Goal: Ask a question

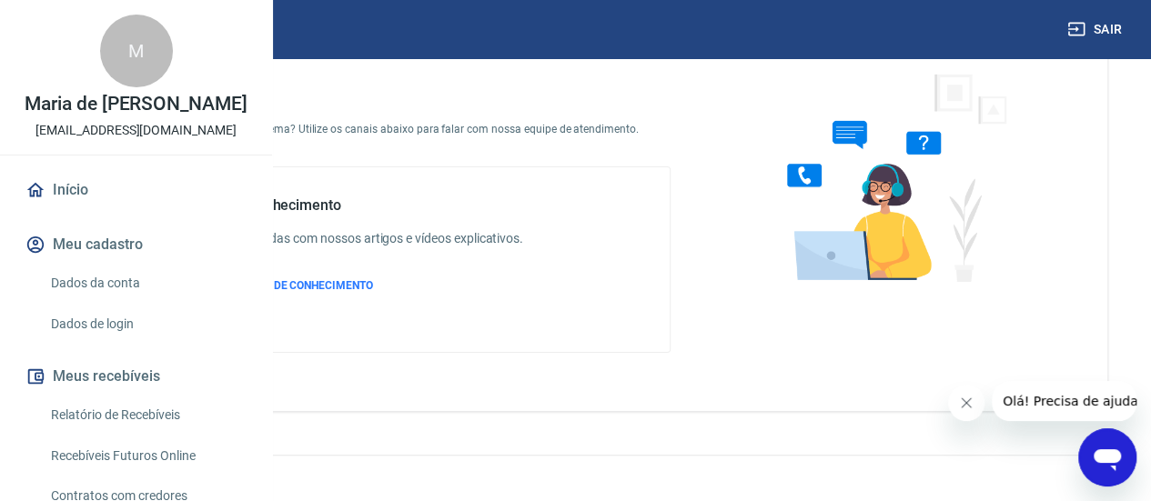
scroll to position [91, 0]
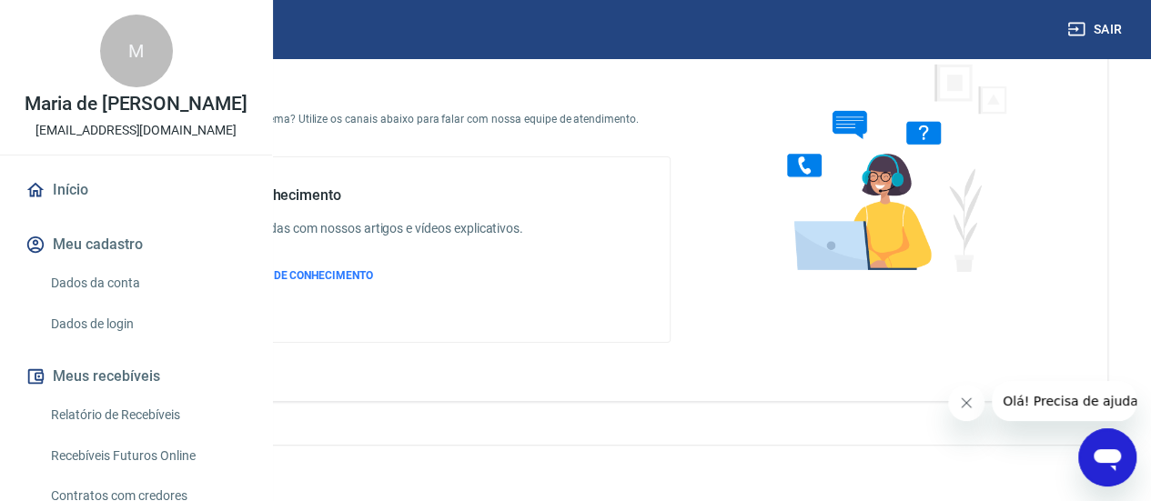
click at [1113, 448] on icon "Open messaging window" at bounding box center [1107, 457] width 33 height 33
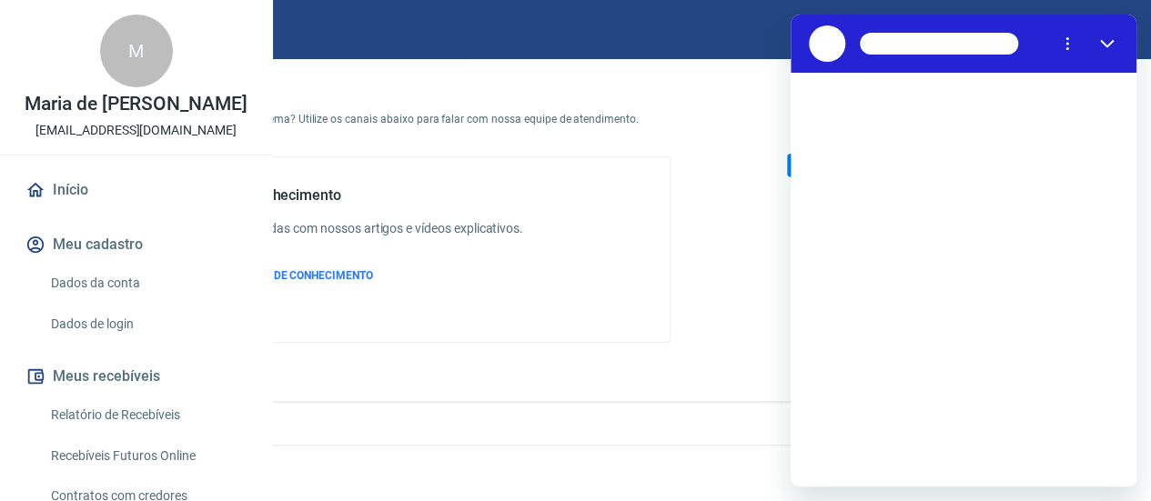
scroll to position [0, 0]
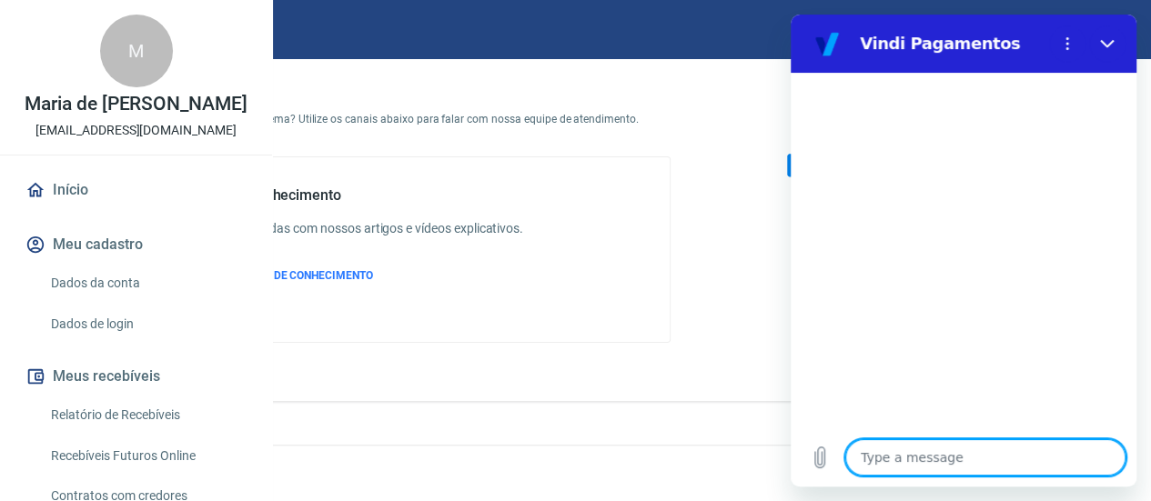
click at [949, 451] on textarea at bounding box center [985, 457] width 280 height 36
type textarea "o"
type textarea "x"
type textarea "ol"
type textarea "x"
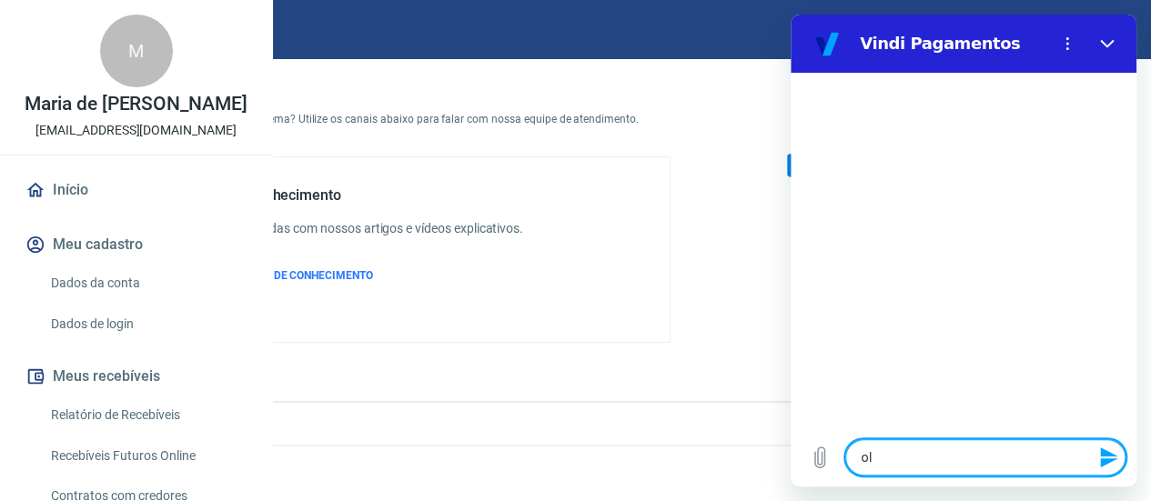
type textarea "ola"
type textarea "x"
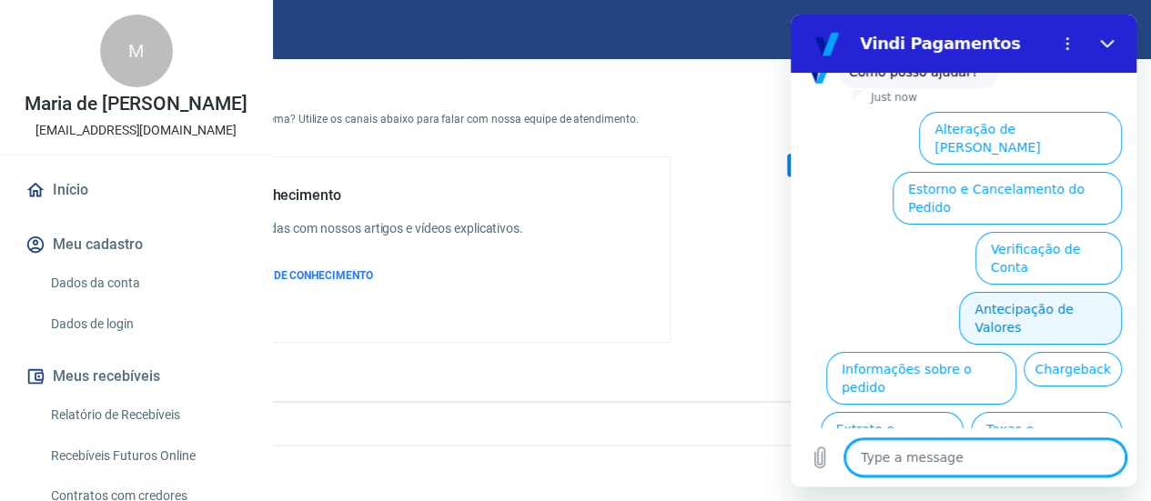
scroll to position [111, 0]
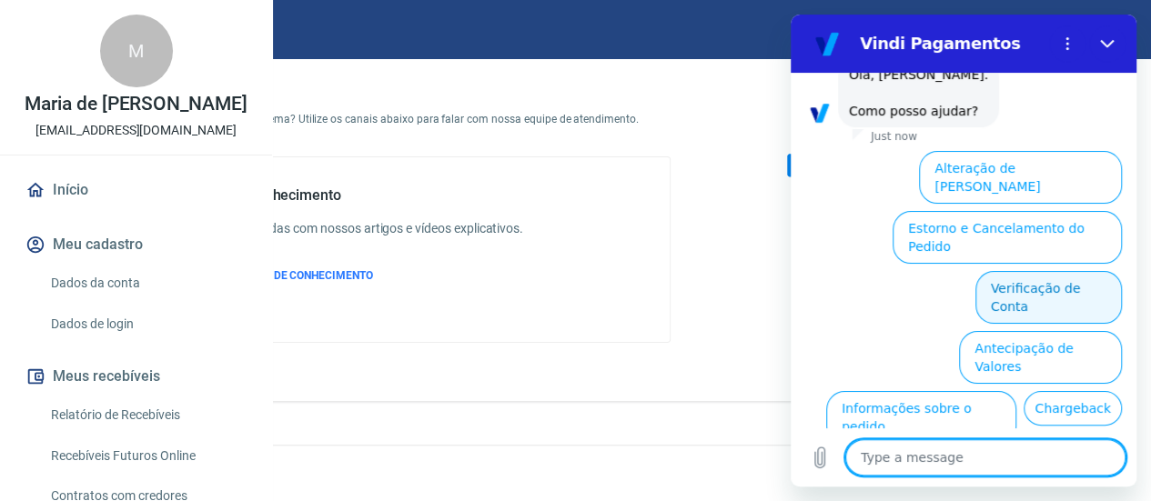
click at [1064, 271] on button "Verificação de Conta" at bounding box center [1048, 297] width 146 height 53
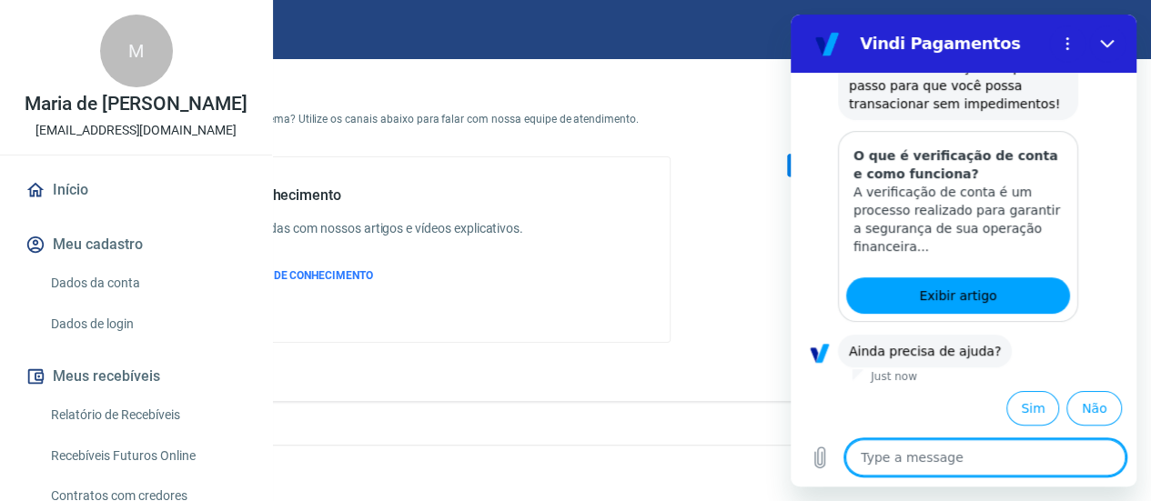
scroll to position [386, 0]
click at [1012, 405] on button "Sim" at bounding box center [1032, 408] width 53 height 35
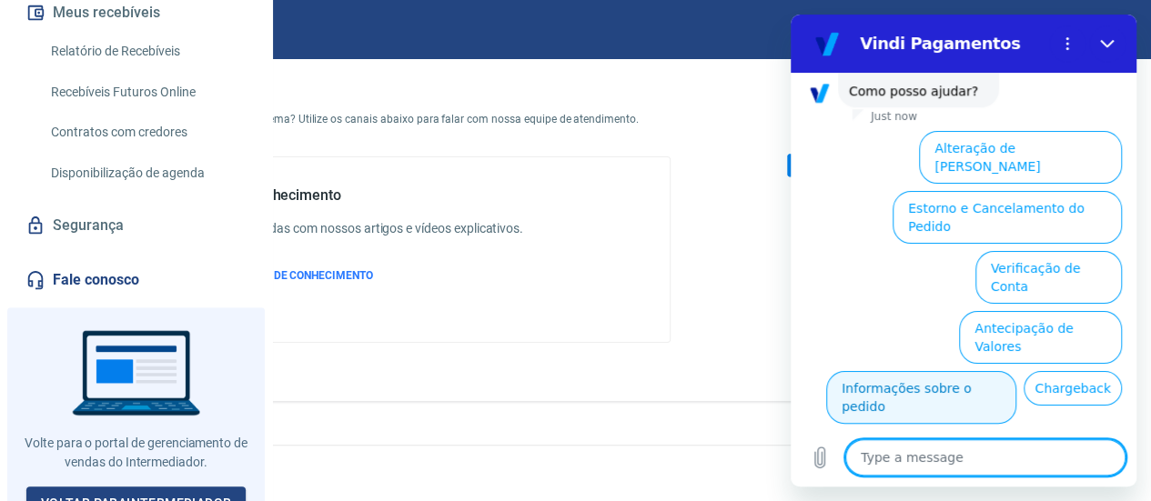
scroll to position [492, 0]
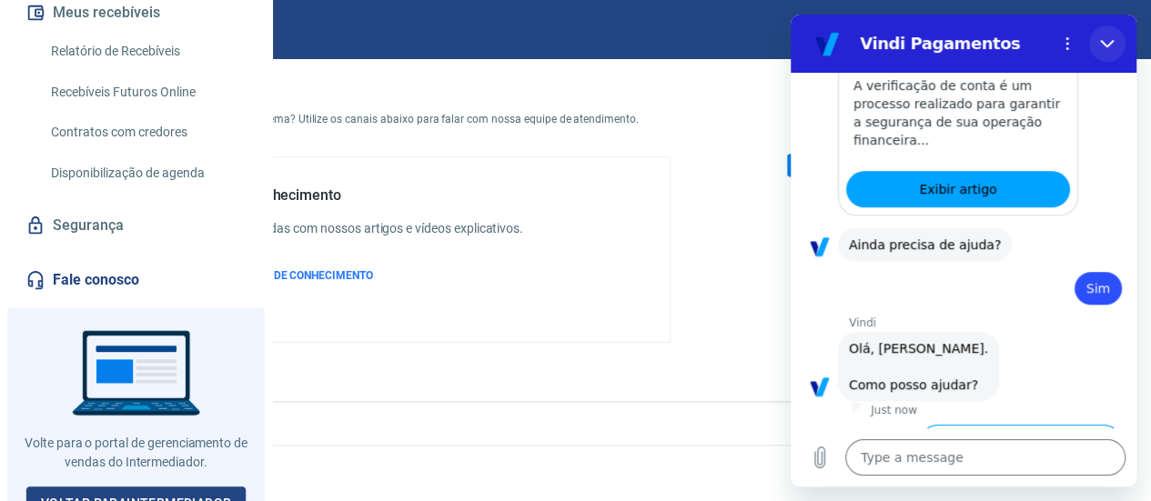
click at [1111, 47] on icon "Close" at bounding box center [1107, 43] width 15 height 15
type textarea "x"
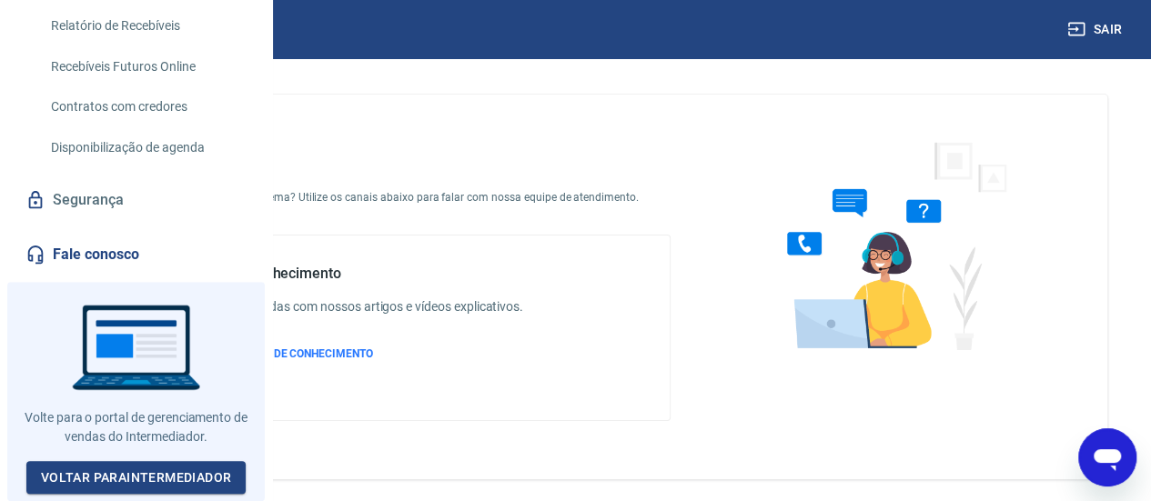
scroll to position [440, 0]
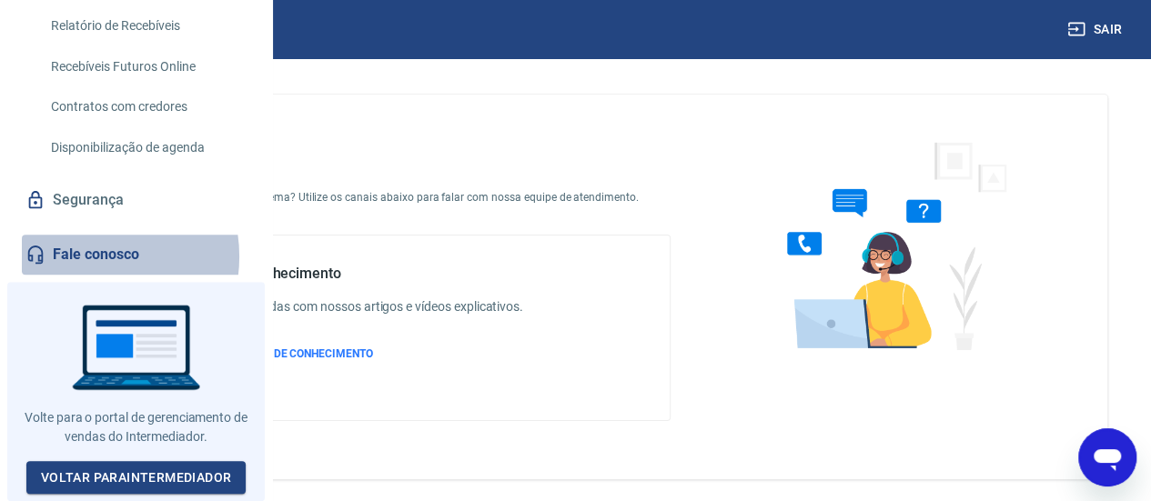
click at [84, 263] on link "Fale conosco" at bounding box center [136, 255] width 228 height 40
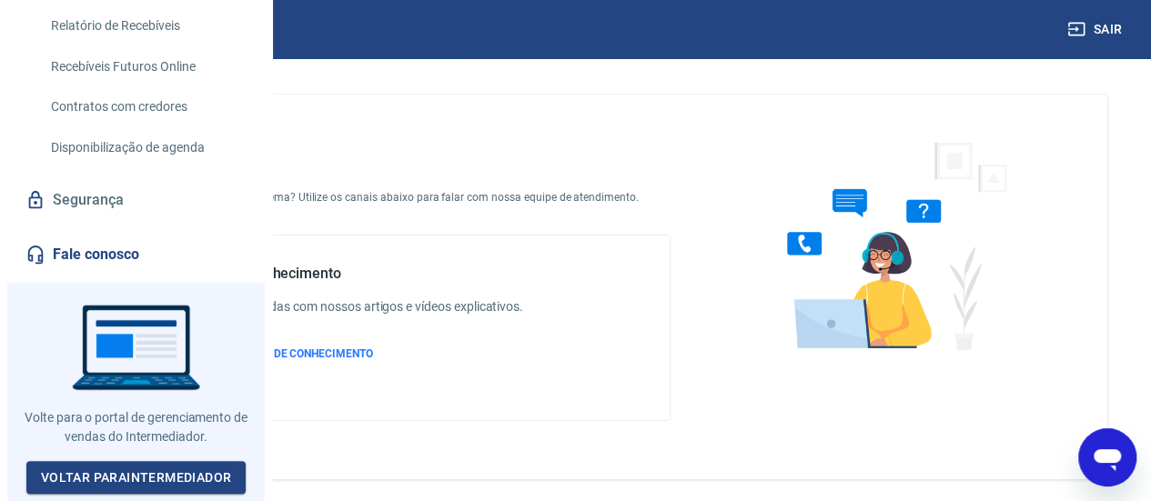
scroll to position [0, 0]
click at [523, 379] on div "Base de conhecimento Tire suas dúvidas com nossos artigos e vídeos explicativos…" at bounding box center [358, 328] width 330 height 126
click at [373, 360] on span "ACESSAR BASE DE CONHECIMENTO" at bounding box center [283, 353] width 180 height 13
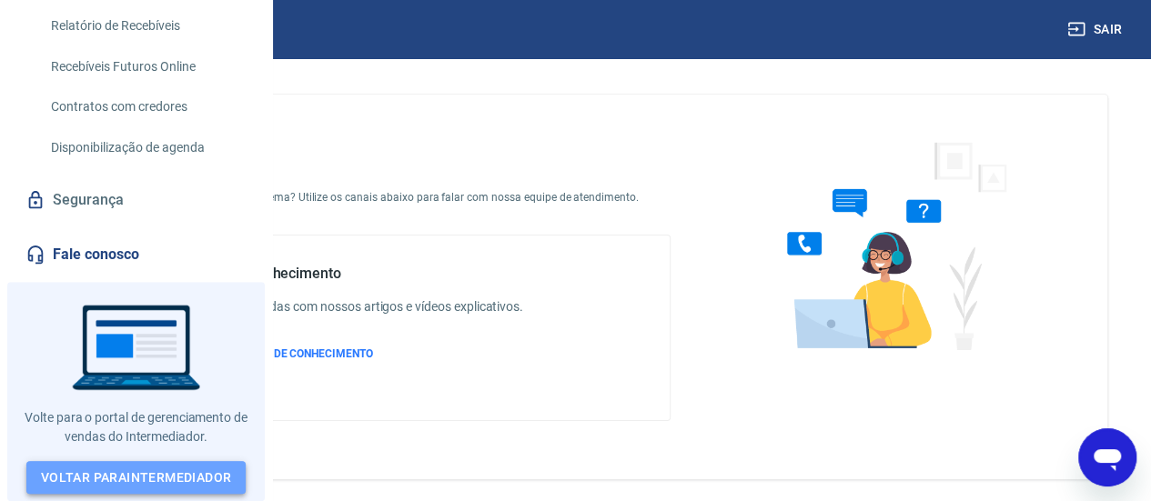
click at [174, 470] on link "Voltar para Intermediador" at bounding box center [136, 478] width 220 height 34
